Goal: Task Accomplishment & Management: Use online tool/utility

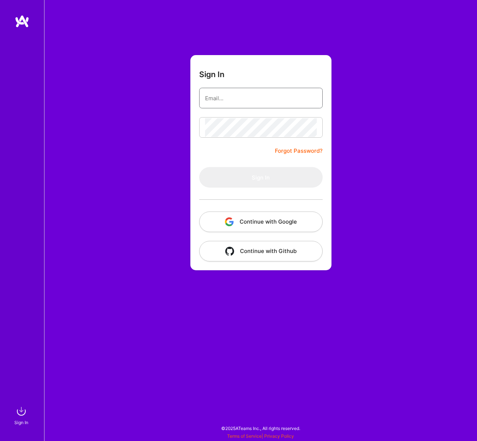
click at [242, 99] on input "email" at bounding box center [261, 98] width 112 height 19
type input "[EMAIL_ADDRESS][DOMAIN_NAME]"
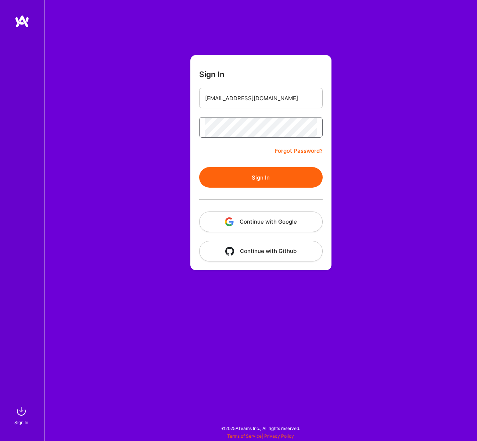
click at [199, 167] on button "Sign In" at bounding box center [261, 177] width 124 height 21
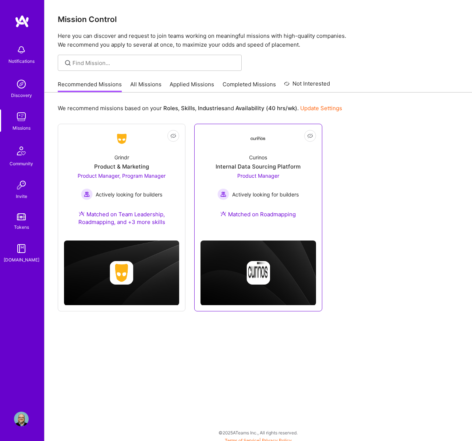
click at [301, 173] on div "Curinos Internal Data Sourcing Platform Product Manager Actively looking for bu…" at bounding box center [257, 187] width 115 height 79
